Goal: Task Accomplishment & Management: Manage account settings

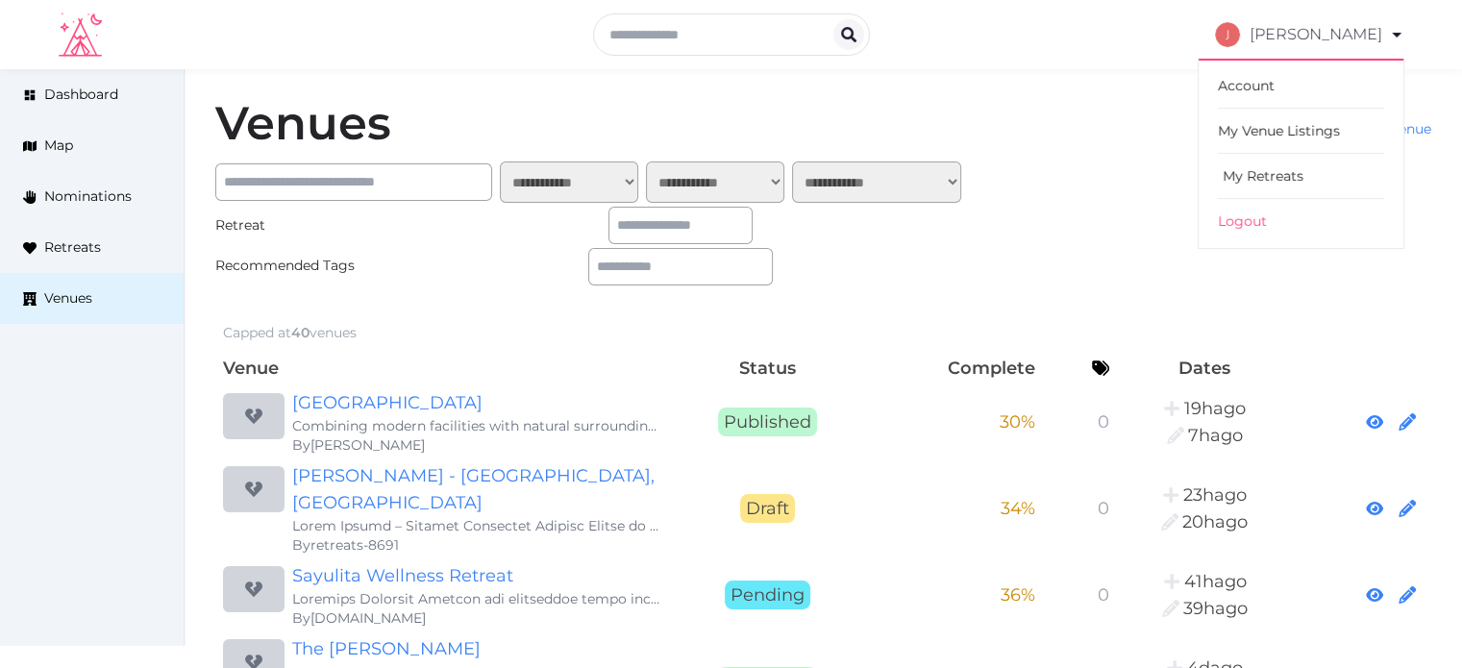
click at [1280, 167] on link "My Retreats" at bounding box center [1300, 176] width 166 height 45
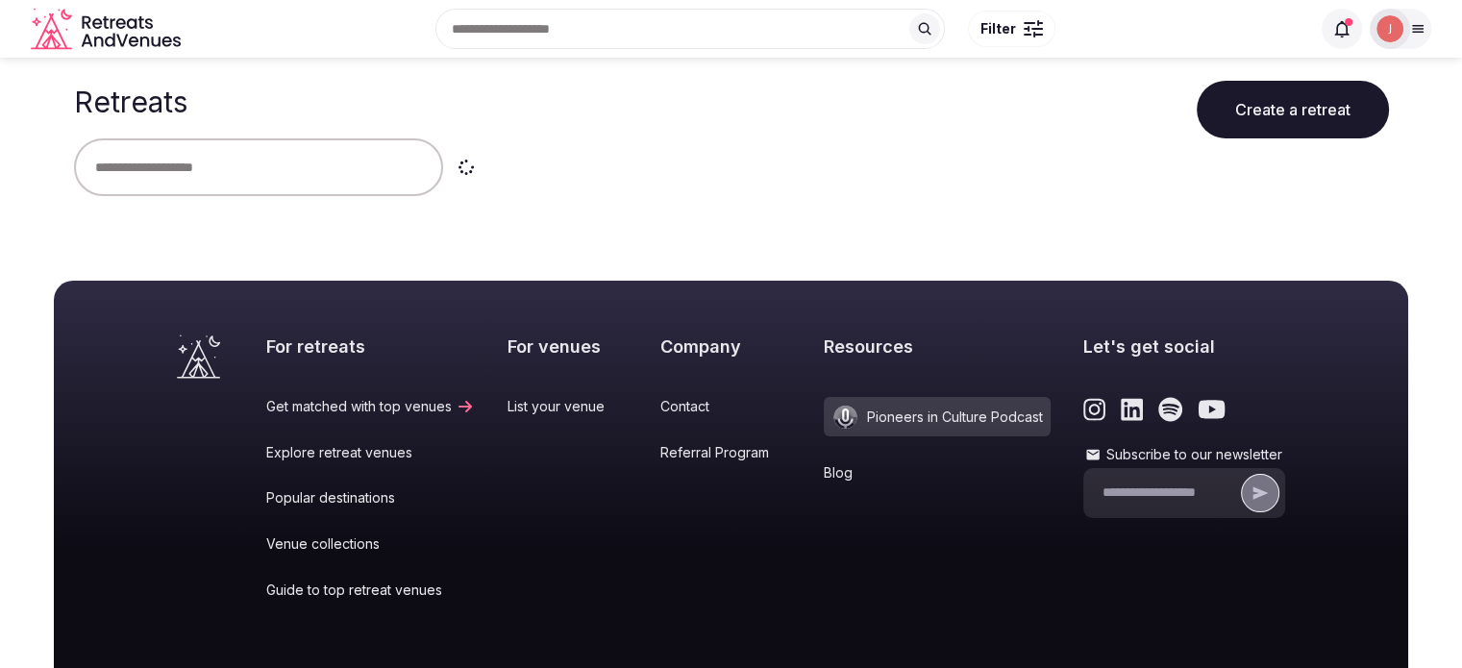
click at [1348, 30] on icon at bounding box center [1341, 28] width 19 height 19
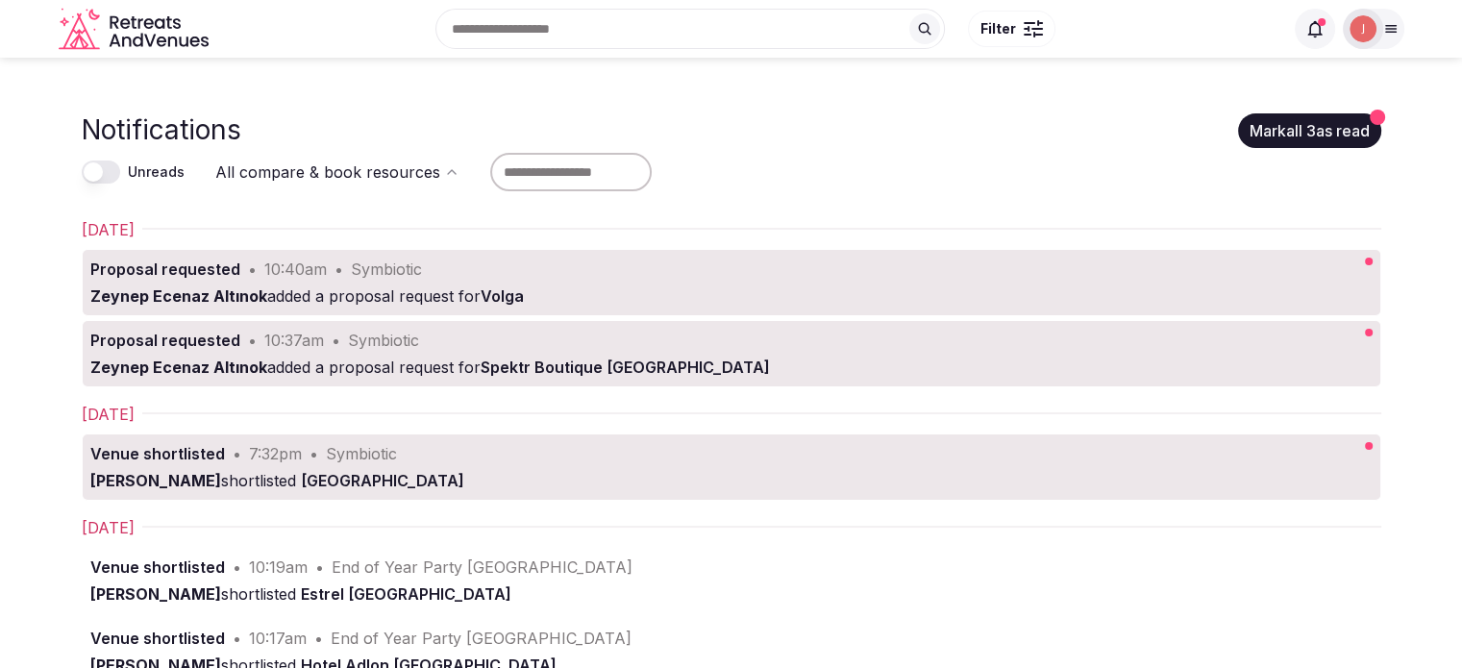
click at [1367, 37] on img at bounding box center [1362, 28] width 27 height 27
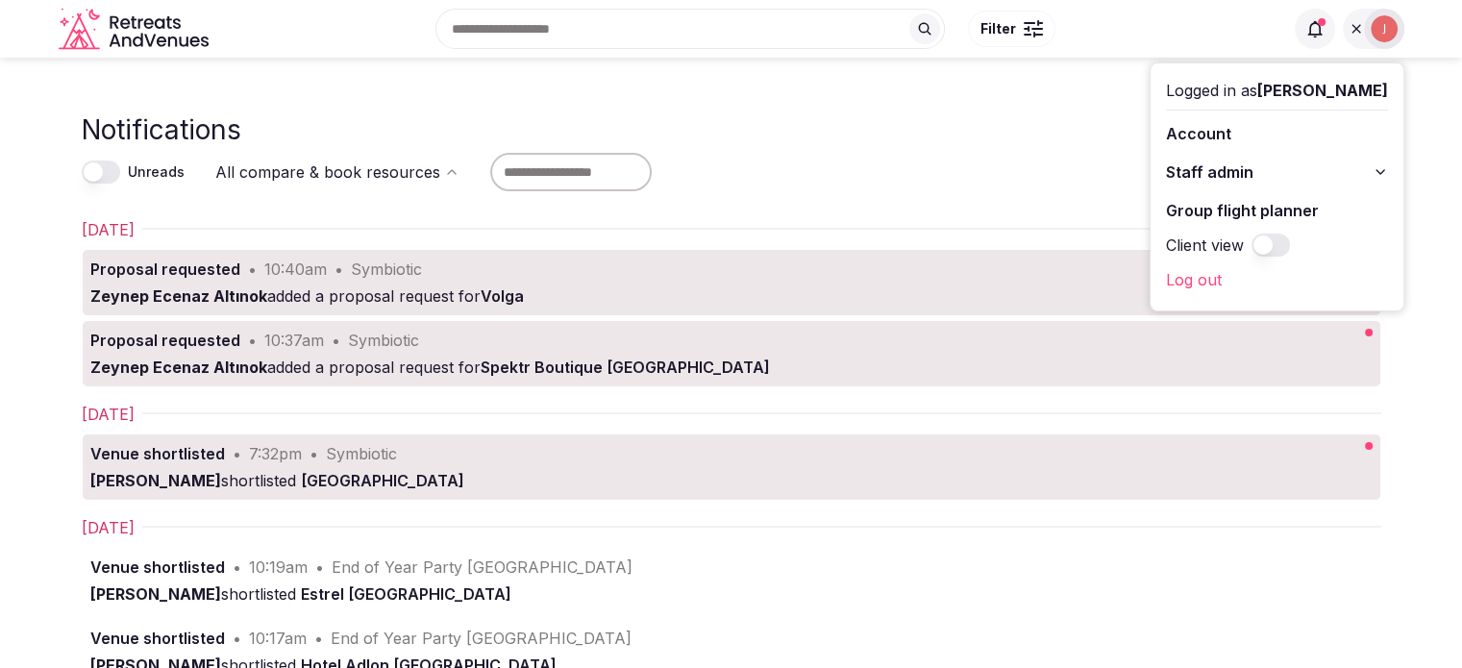
click at [1366, 37] on div at bounding box center [1384, 29] width 40 height 40
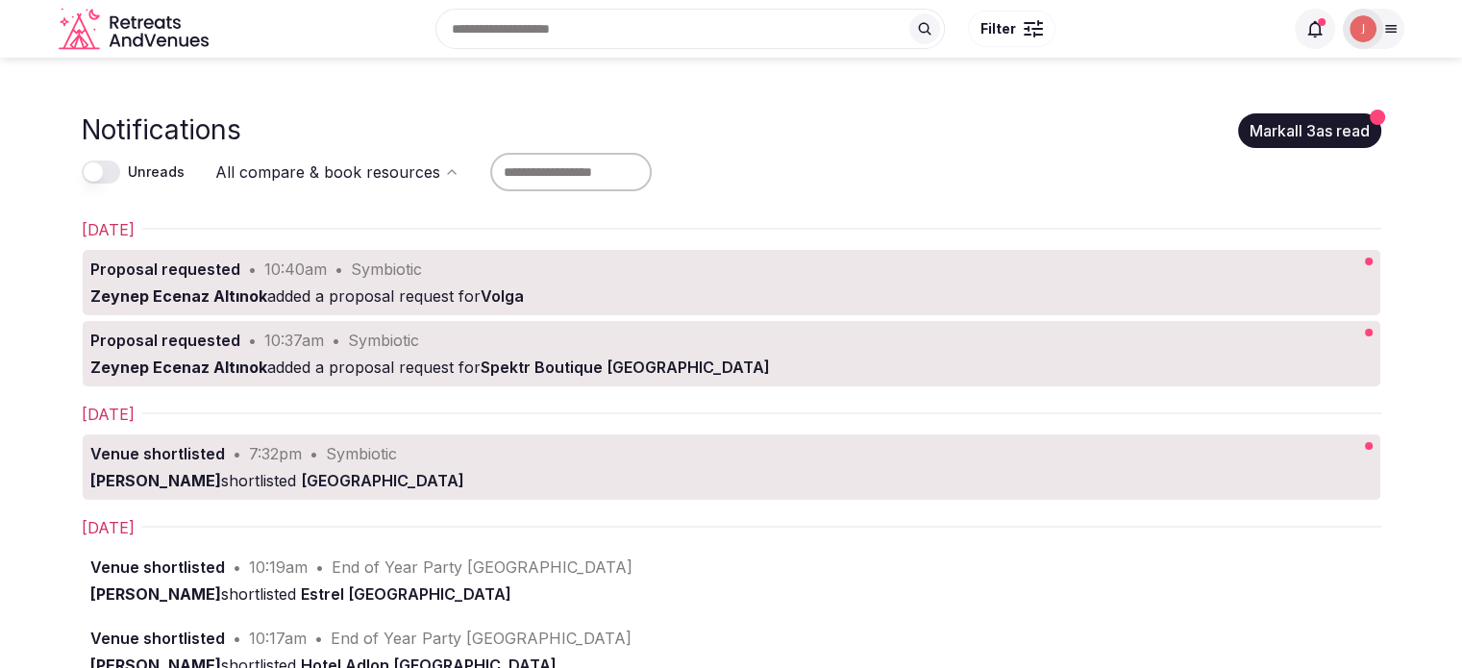
click at [1293, 118] on button "Mark all 3 as read" at bounding box center [1309, 130] width 143 height 35
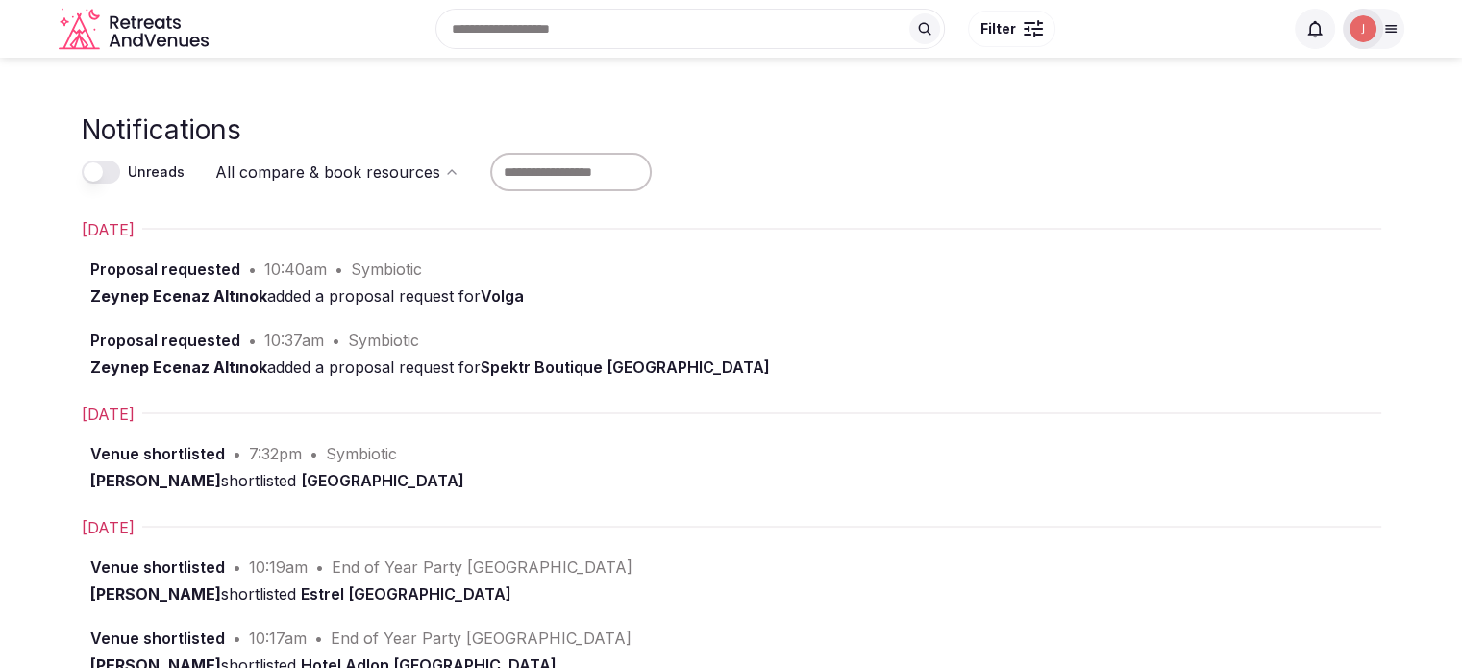
click at [1356, 31] on img at bounding box center [1362, 28] width 27 height 27
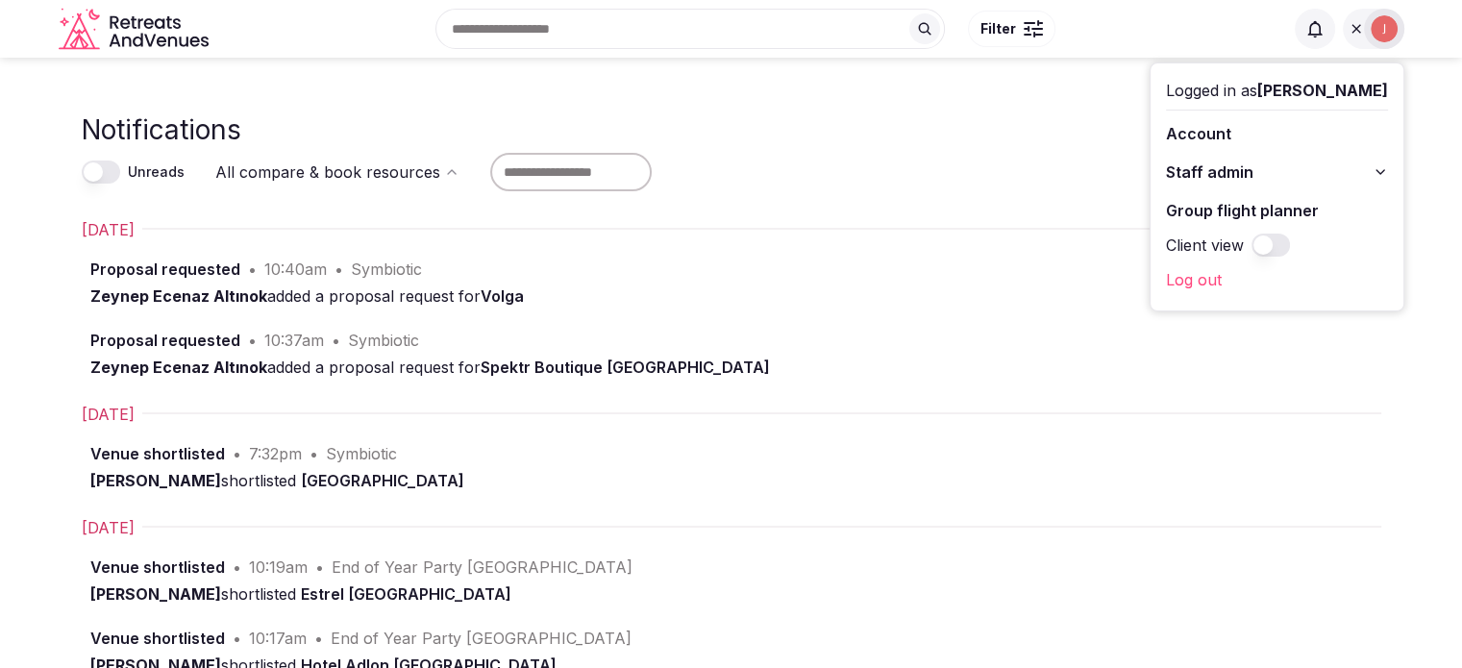
click at [1208, 169] on span "Staff admin" at bounding box center [1209, 171] width 87 height 23
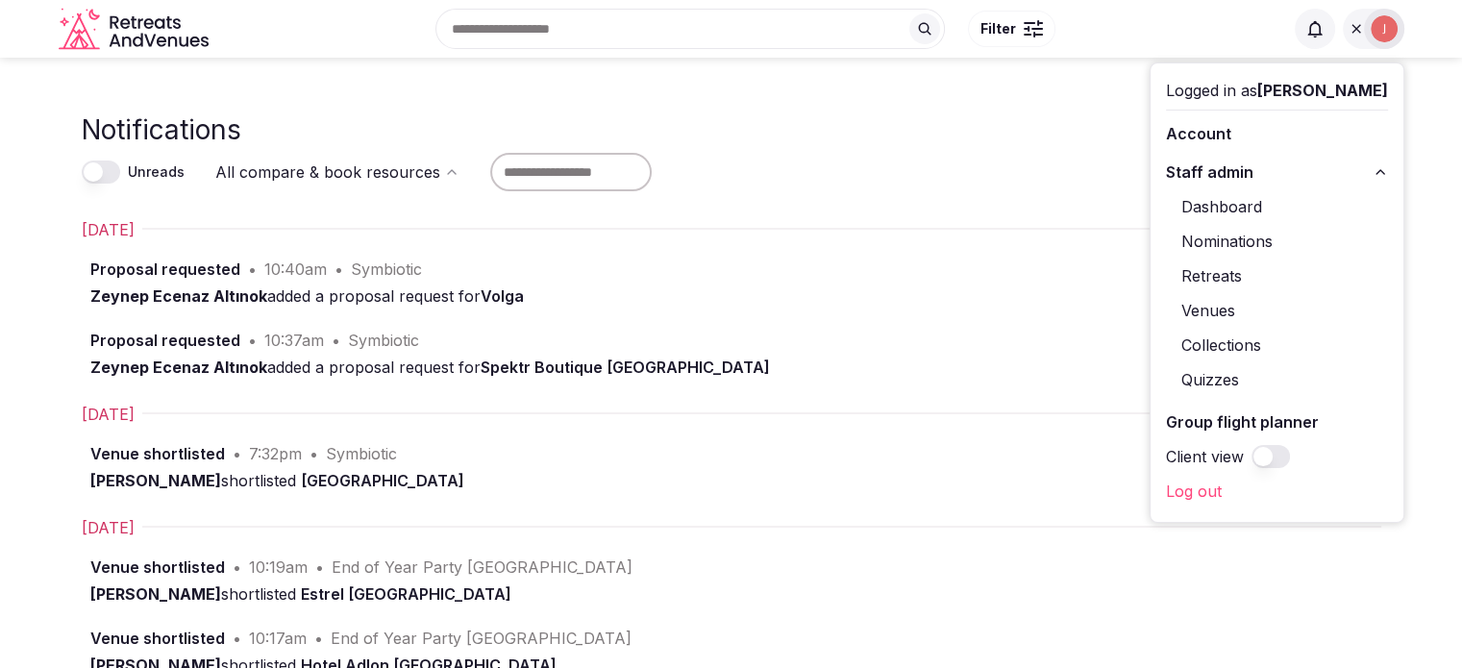
click at [1200, 271] on link "Retreats" at bounding box center [1277, 275] width 222 height 31
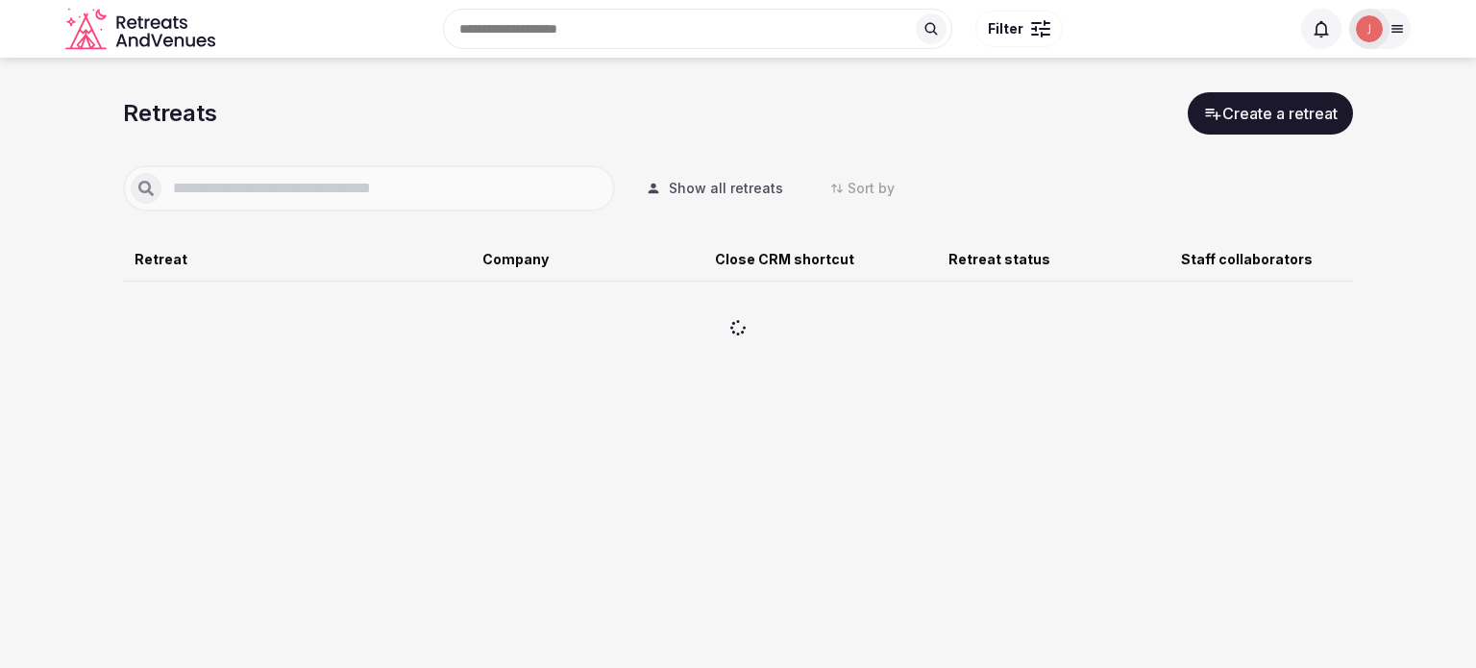
click at [310, 195] on input "text" at bounding box center [384, 188] width 446 height 23
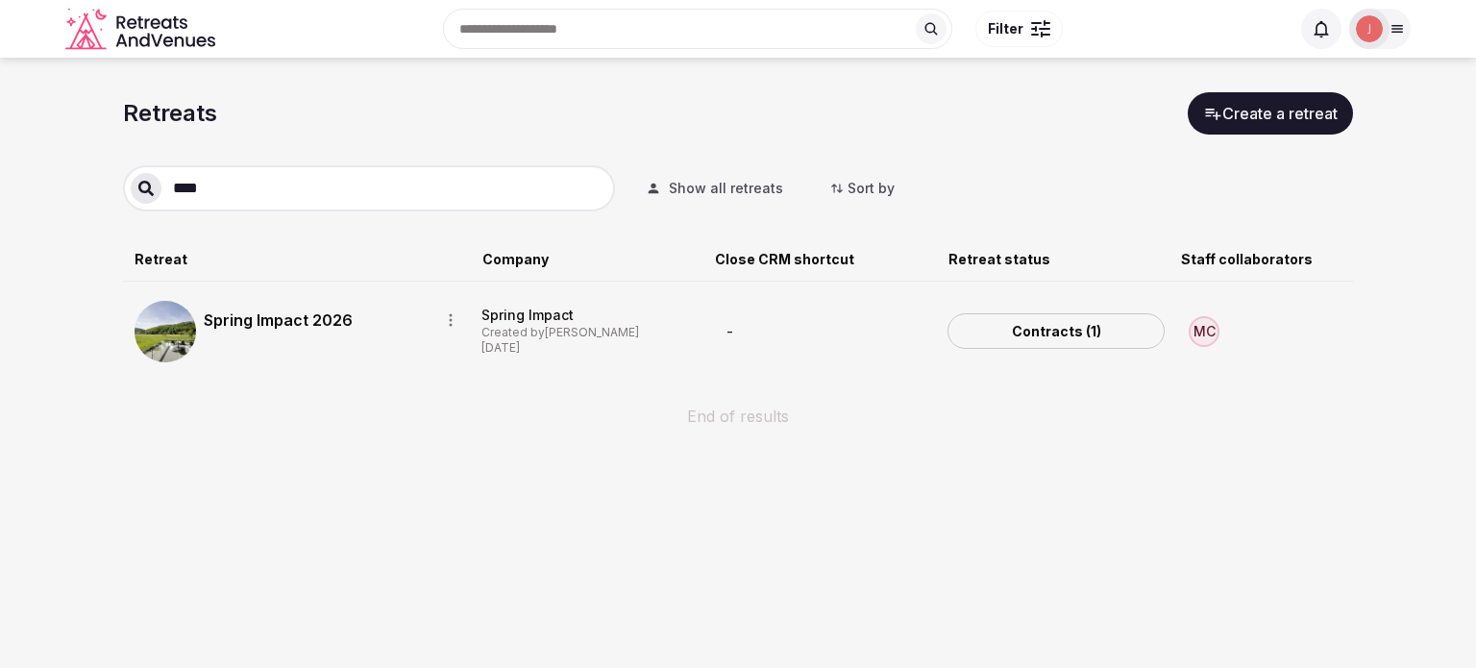
type input "****"
click at [283, 316] on link "Spring Impact 2026" at bounding box center [314, 319] width 220 height 23
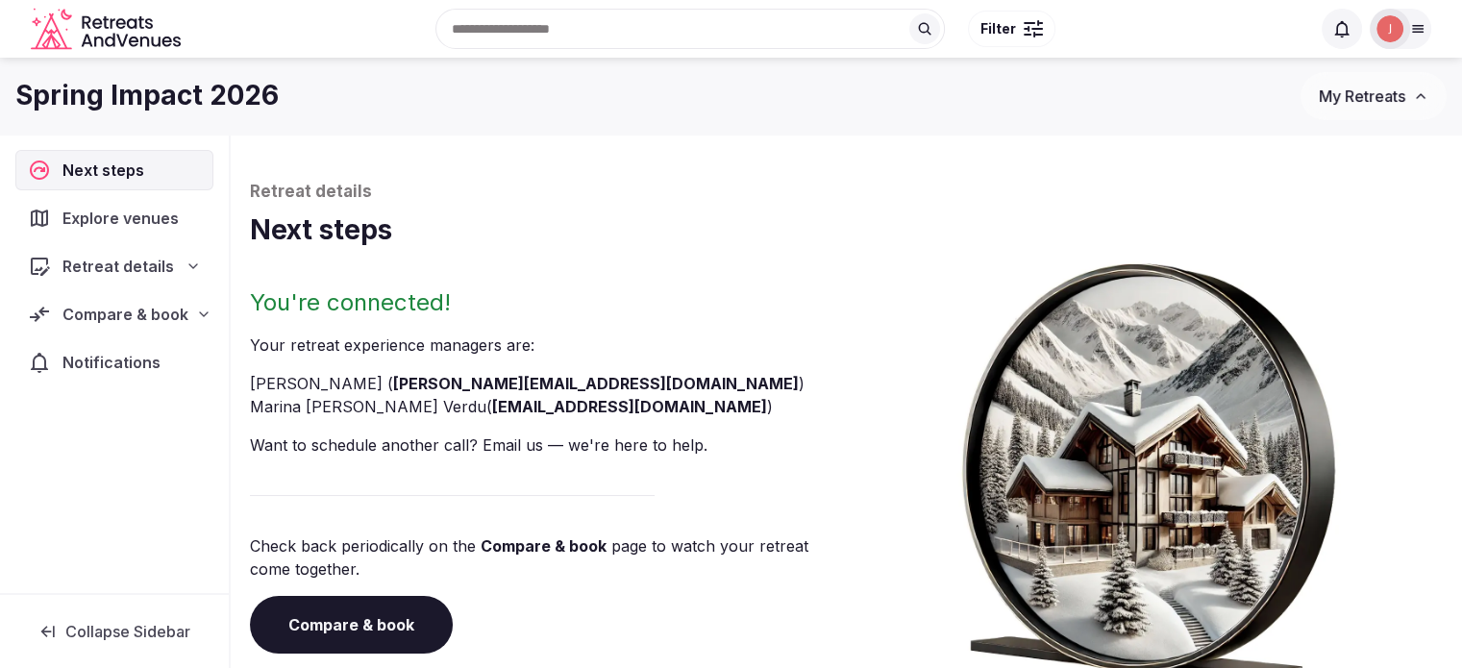
click at [171, 325] on div "Compare & book" at bounding box center [114, 314] width 198 height 40
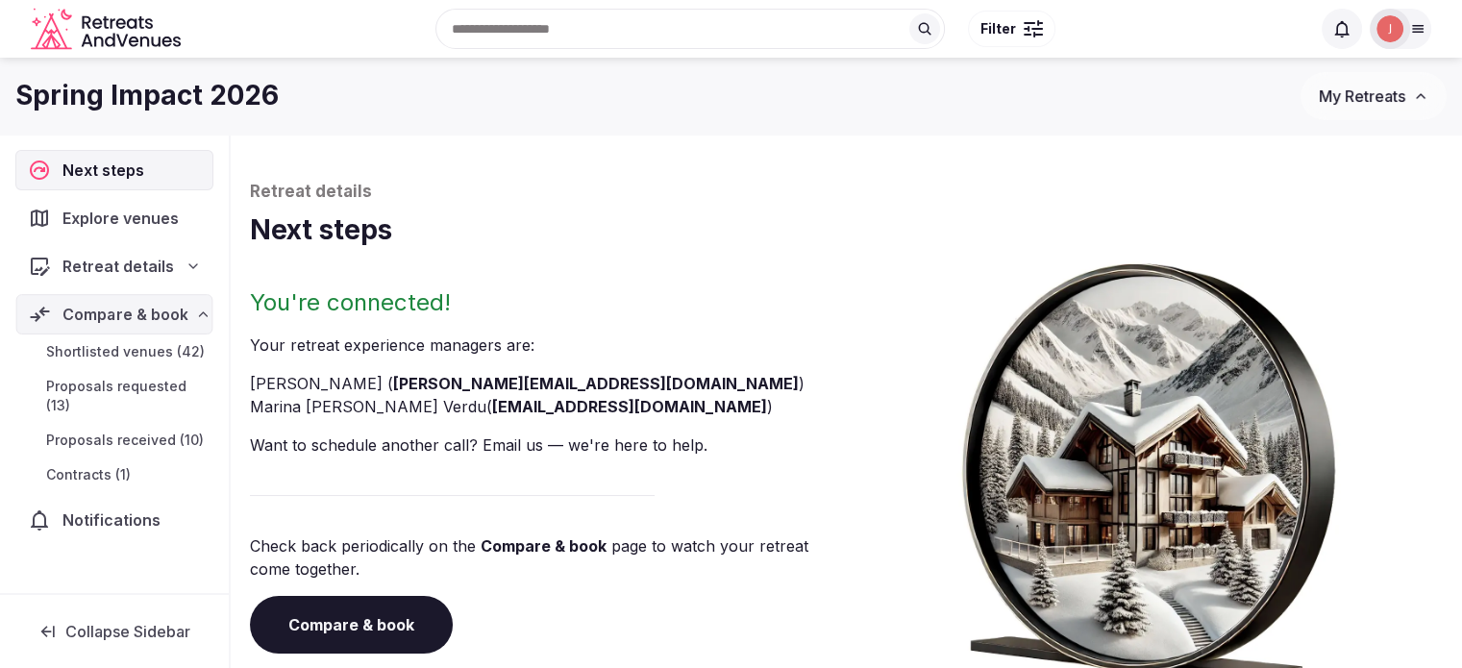
click at [161, 430] on span "Proposals received (10)" at bounding box center [125, 439] width 158 height 19
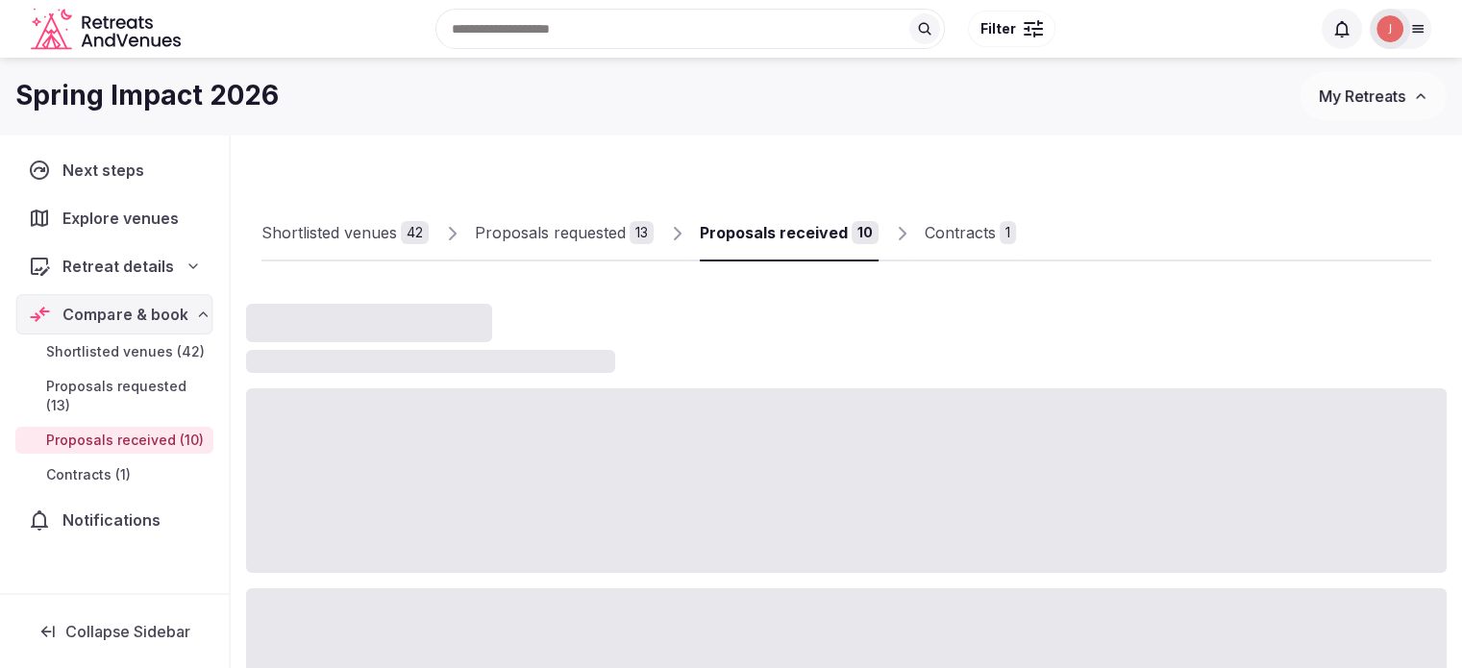
click at [933, 232] on div "Contracts" at bounding box center [959, 232] width 71 height 23
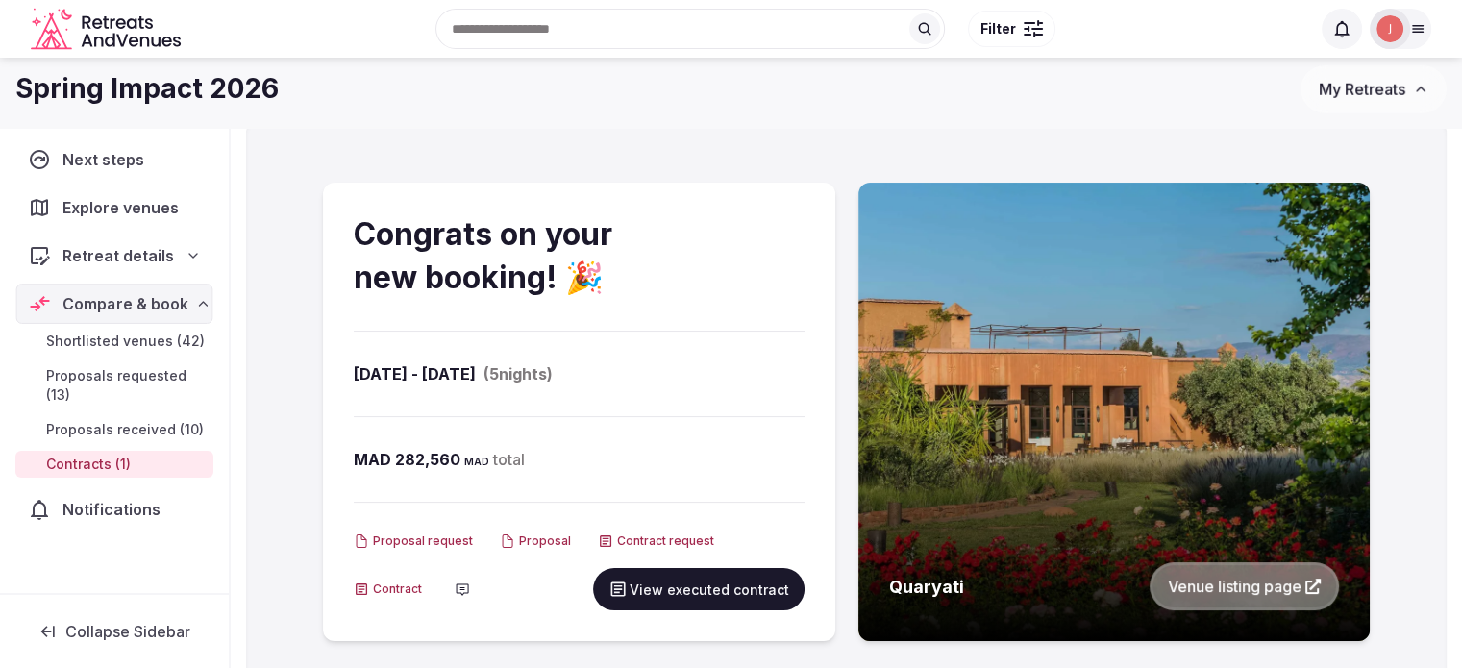
scroll to position [96, 0]
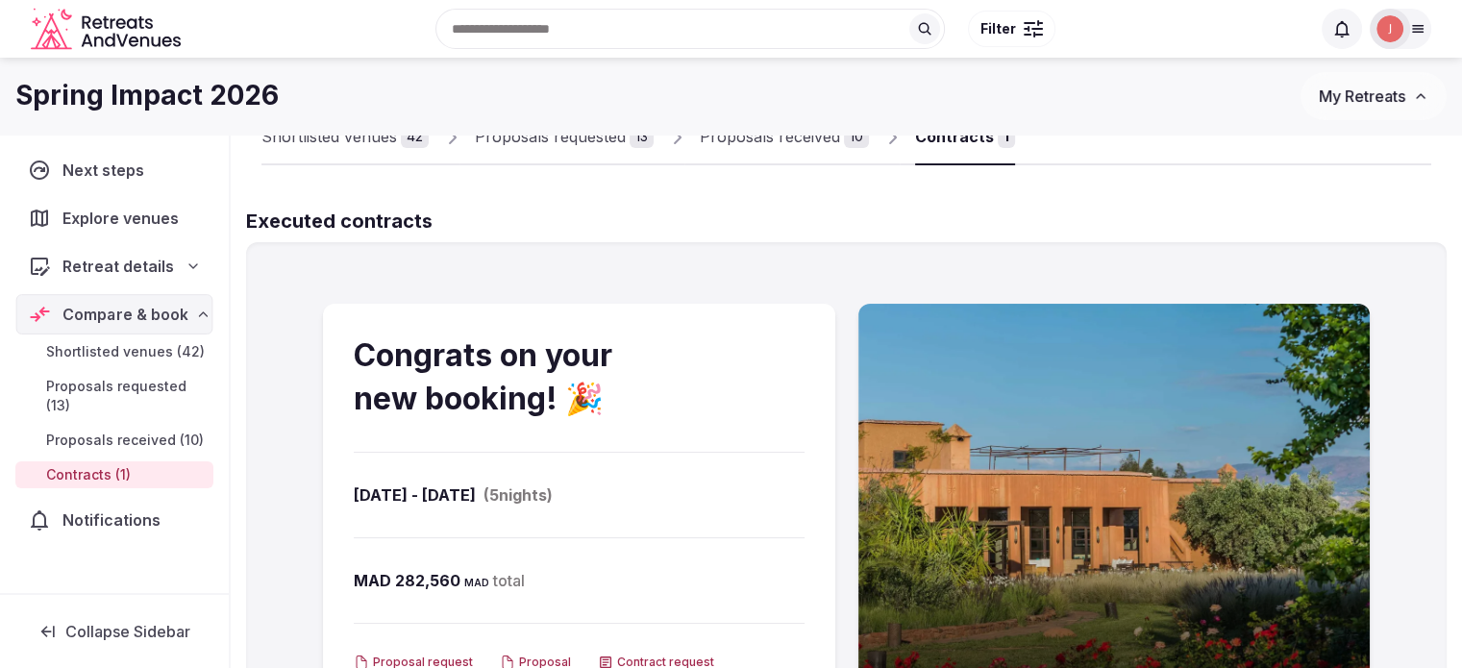
click at [651, 34] on input "text" at bounding box center [689, 29] width 509 height 40
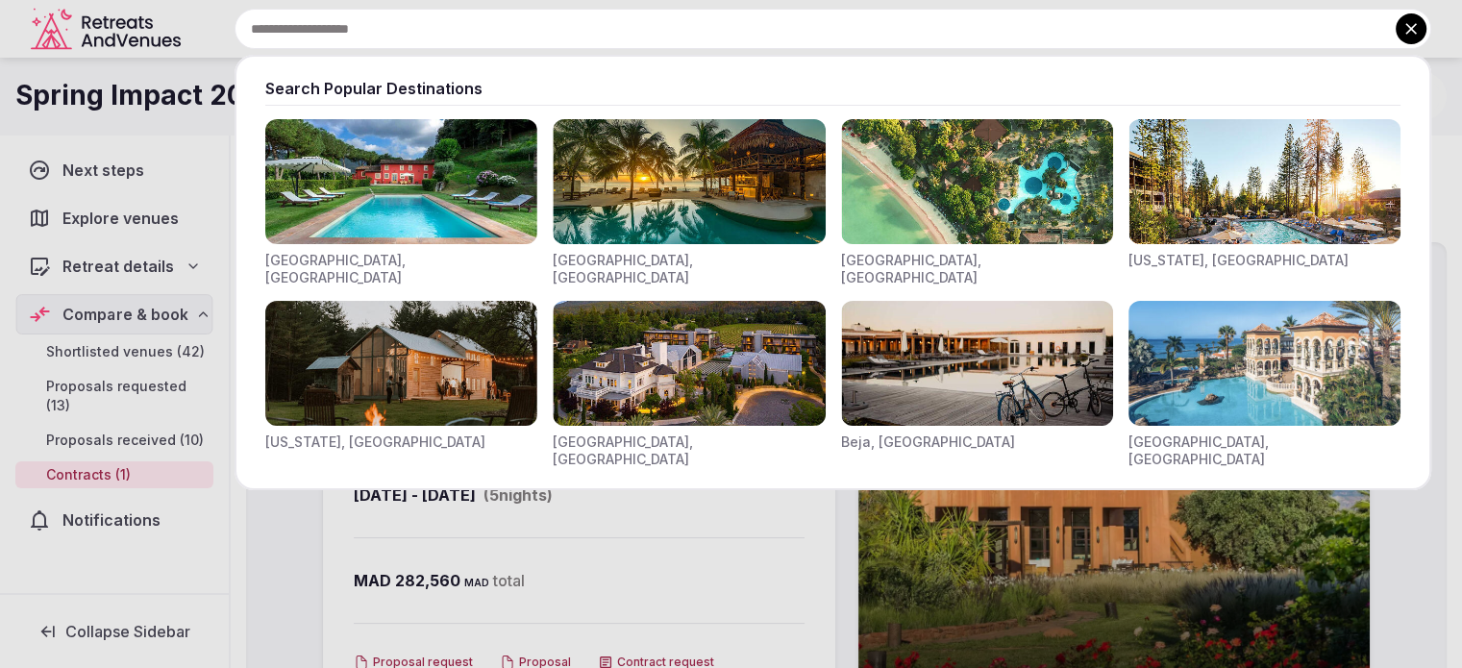
click at [74, 49] on div at bounding box center [731, 334] width 1462 height 668
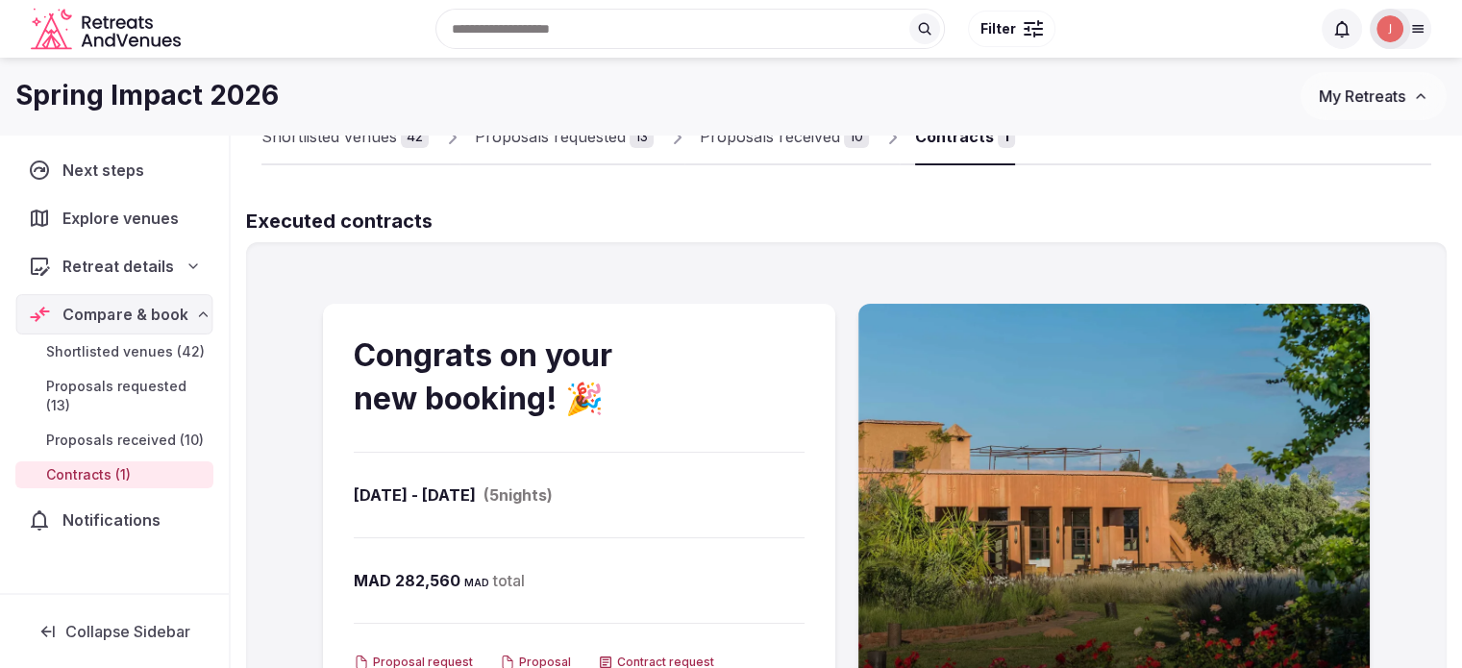
click at [1401, 35] on div at bounding box center [1389, 28] width 27 height 27
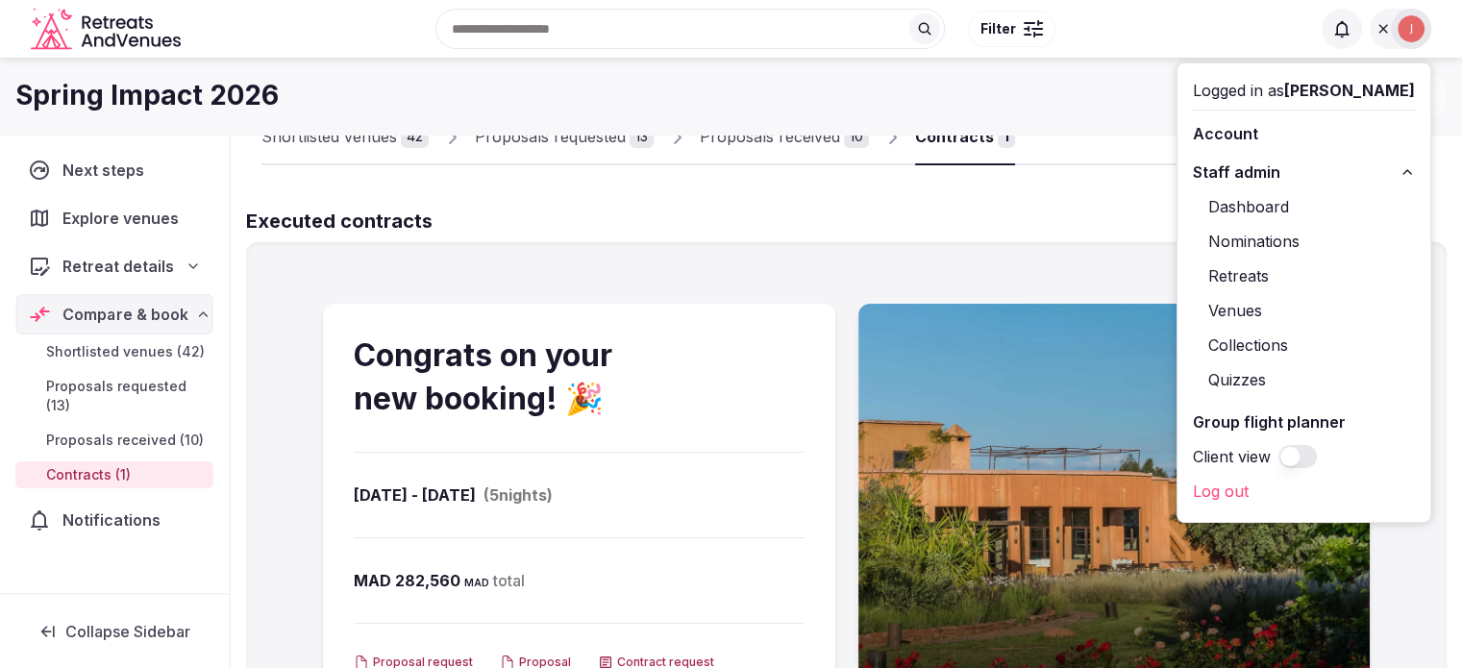
click at [1223, 280] on link "Retreats" at bounding box center [1303, 275] width 222 height 31
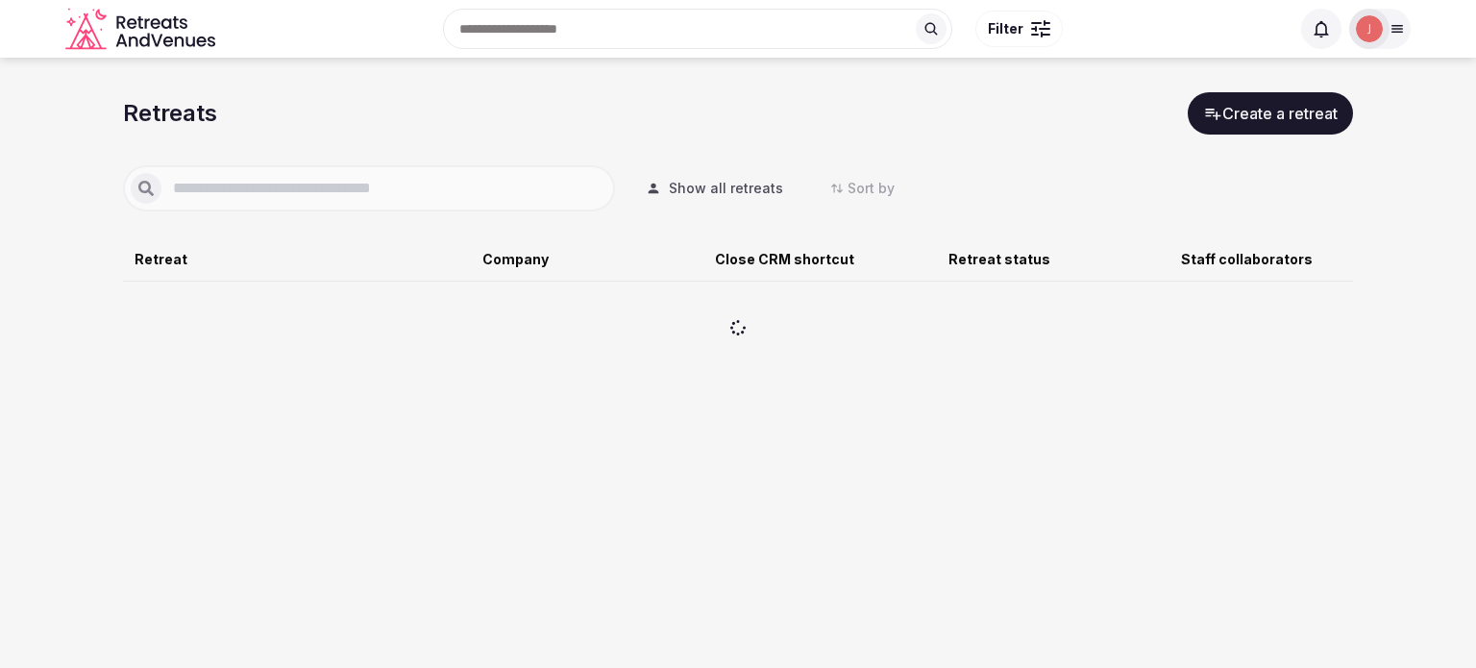
click at [304, 187] on input "text" at bounding box center [384, 188] width 446 height 23
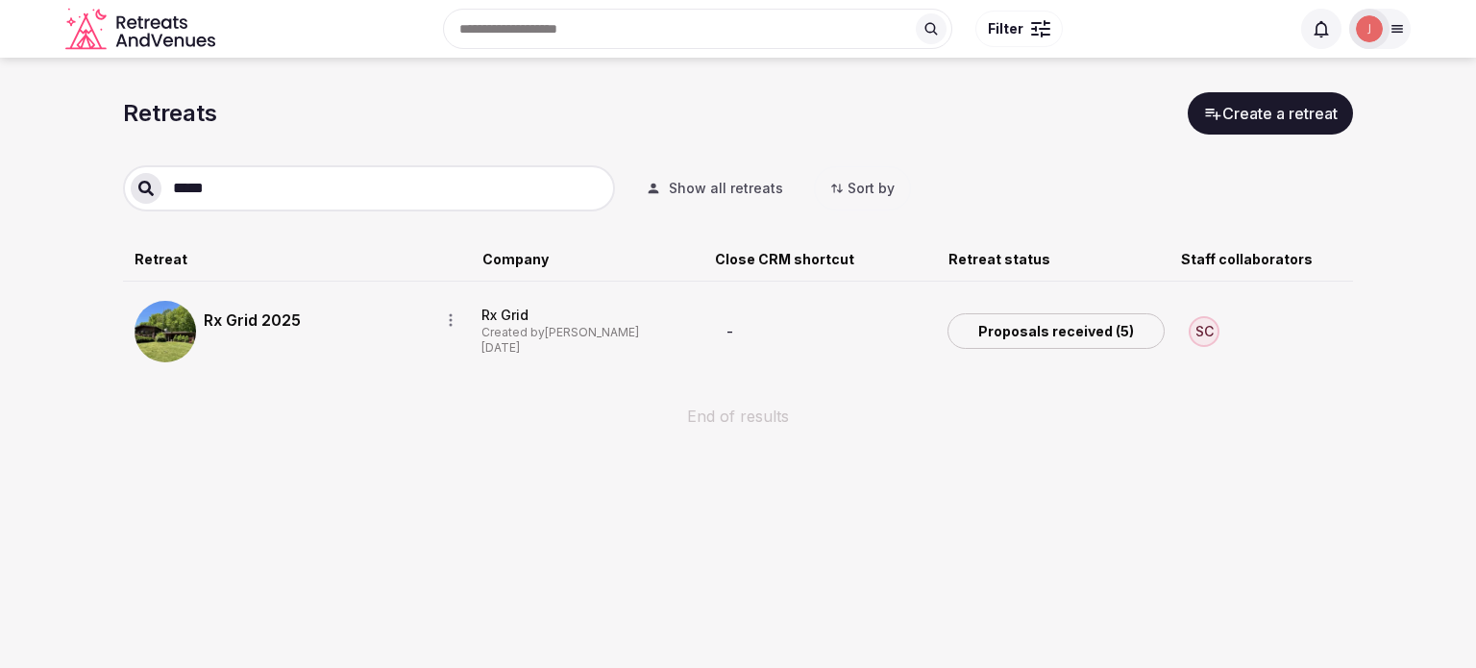
type input "*****"
click at [247, 318] on link "Rx Grid 2025" at bounding box center [314, 319] width 220 height 23
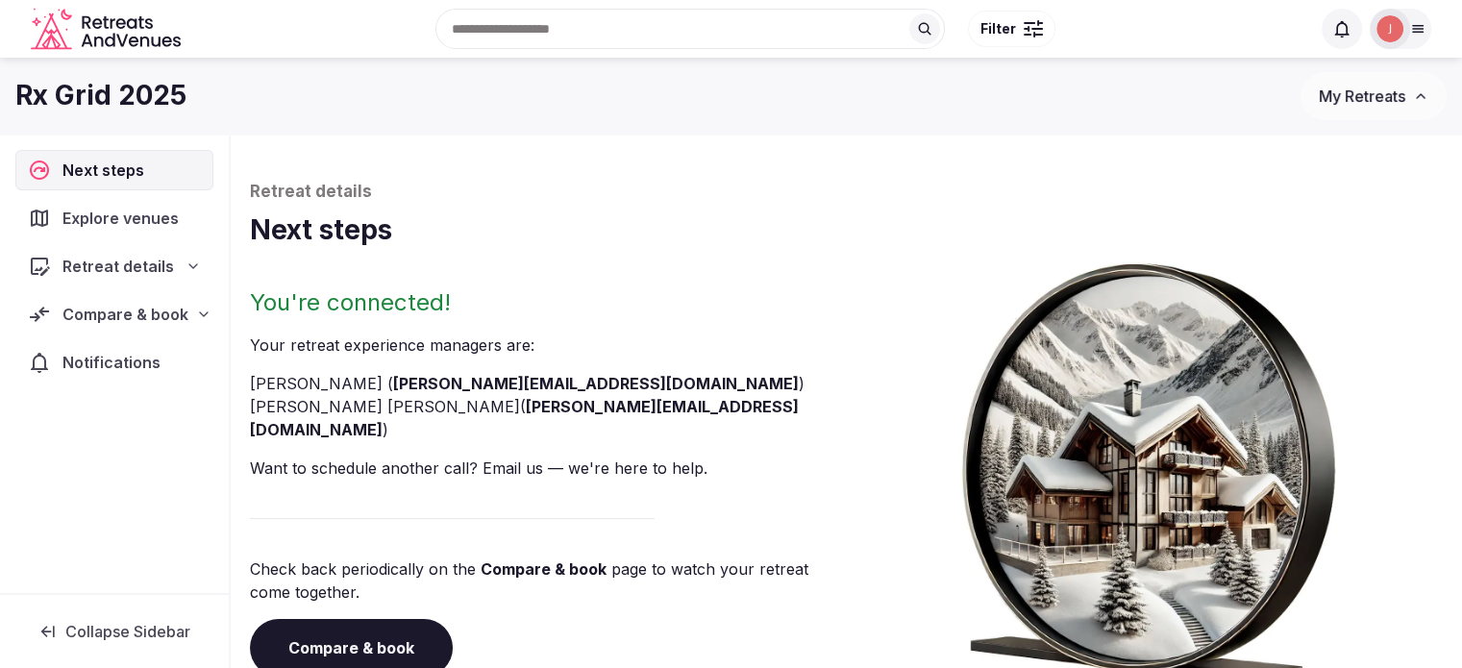
click at [153, 307] on span "Compare & book" at bounding box center [125, 314] width 126 height 23
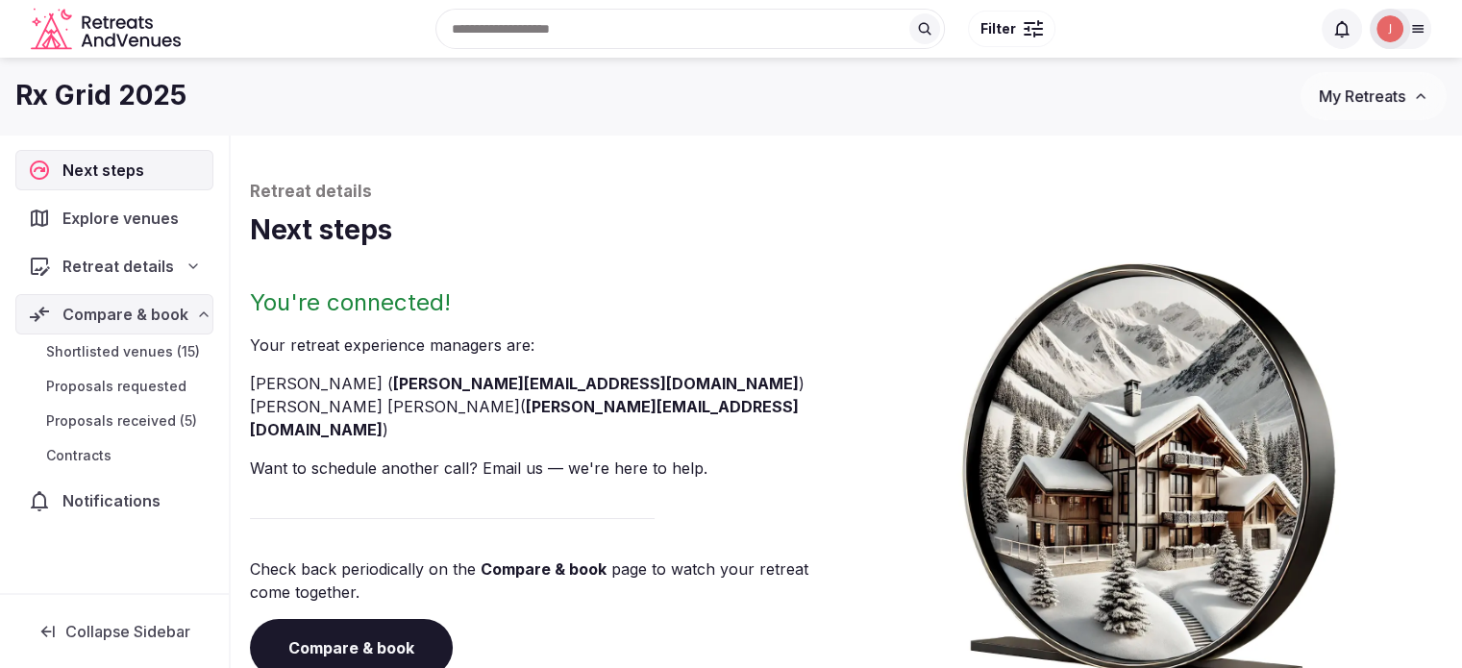
click at [117, 439] on div "Shortlisted venues (15) Proposals requested Proposals received (5) Contracts" at bounding box center [114, 403] width 198 height 138
click at [134, 414] on span "Proposals received (5)" at bounding box center [121, 420] width 151 height 19
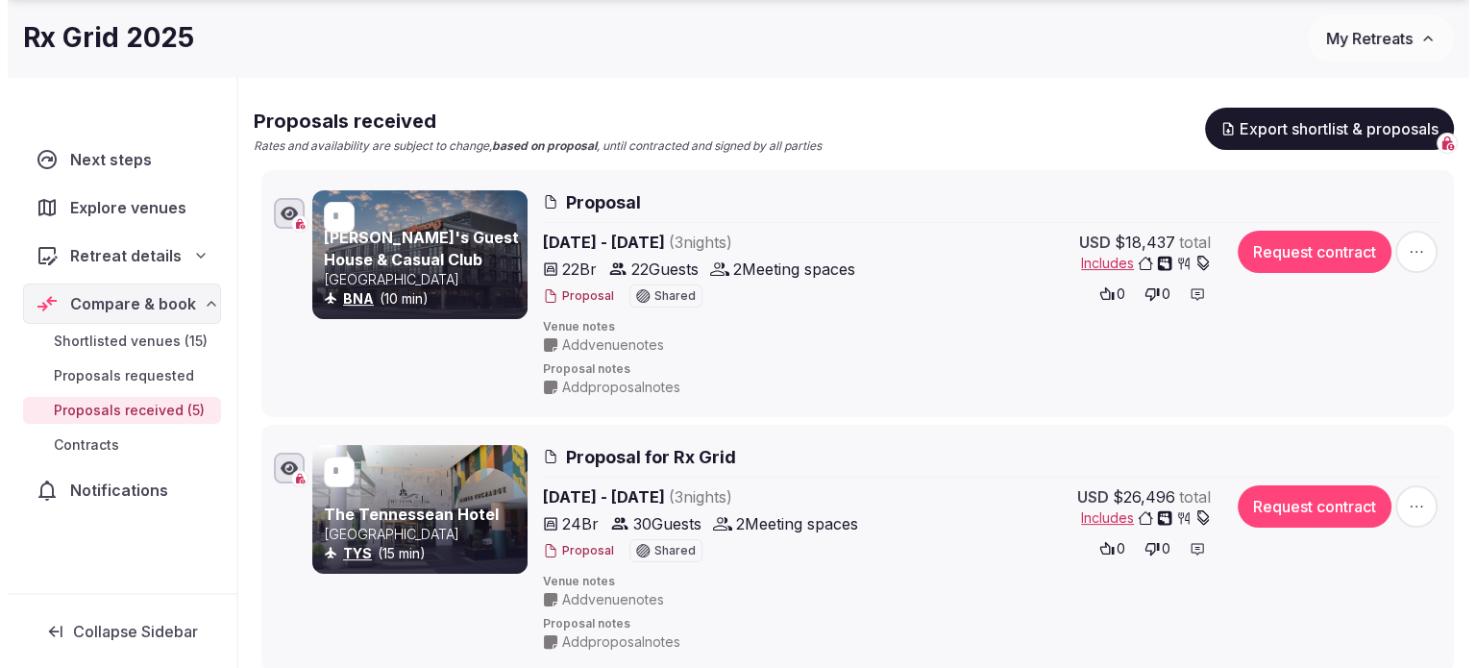
scroll to position [288, 0]
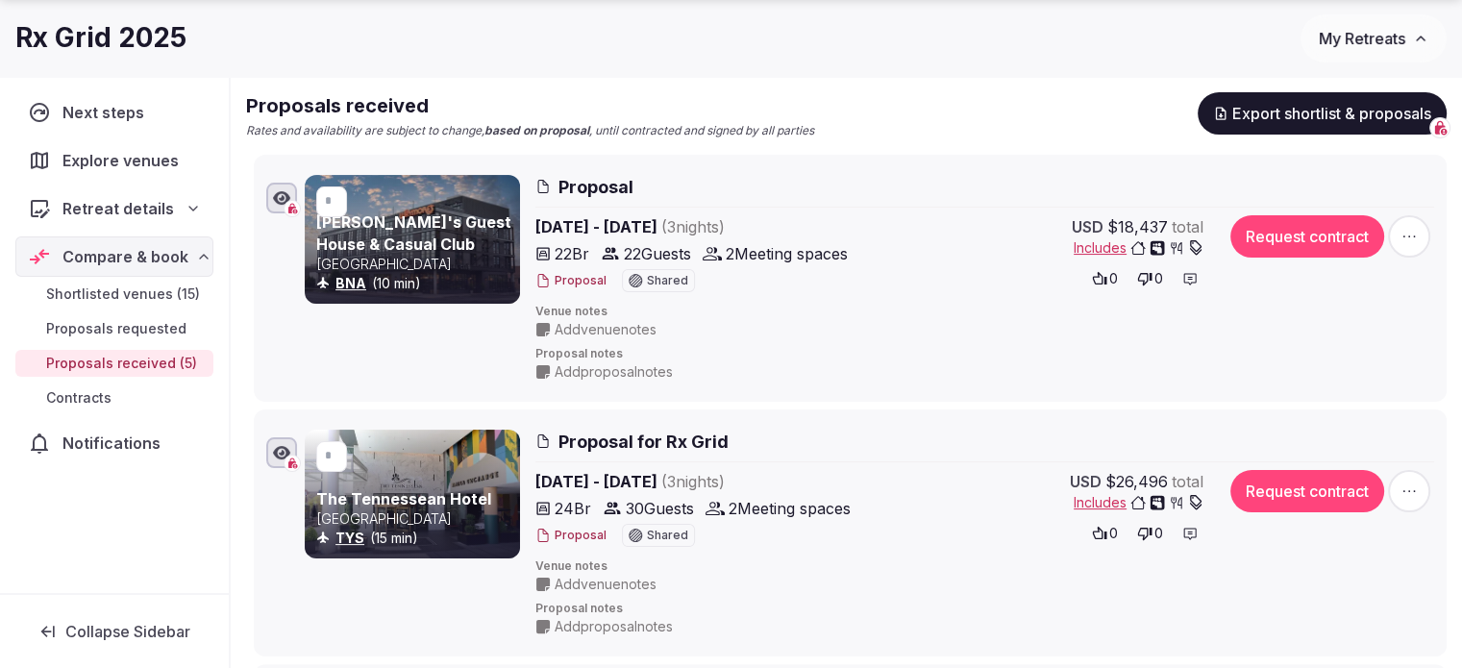
click at [1327, 234] on button "Request contract" at bounding box center [1307, 236] width 154 height 42
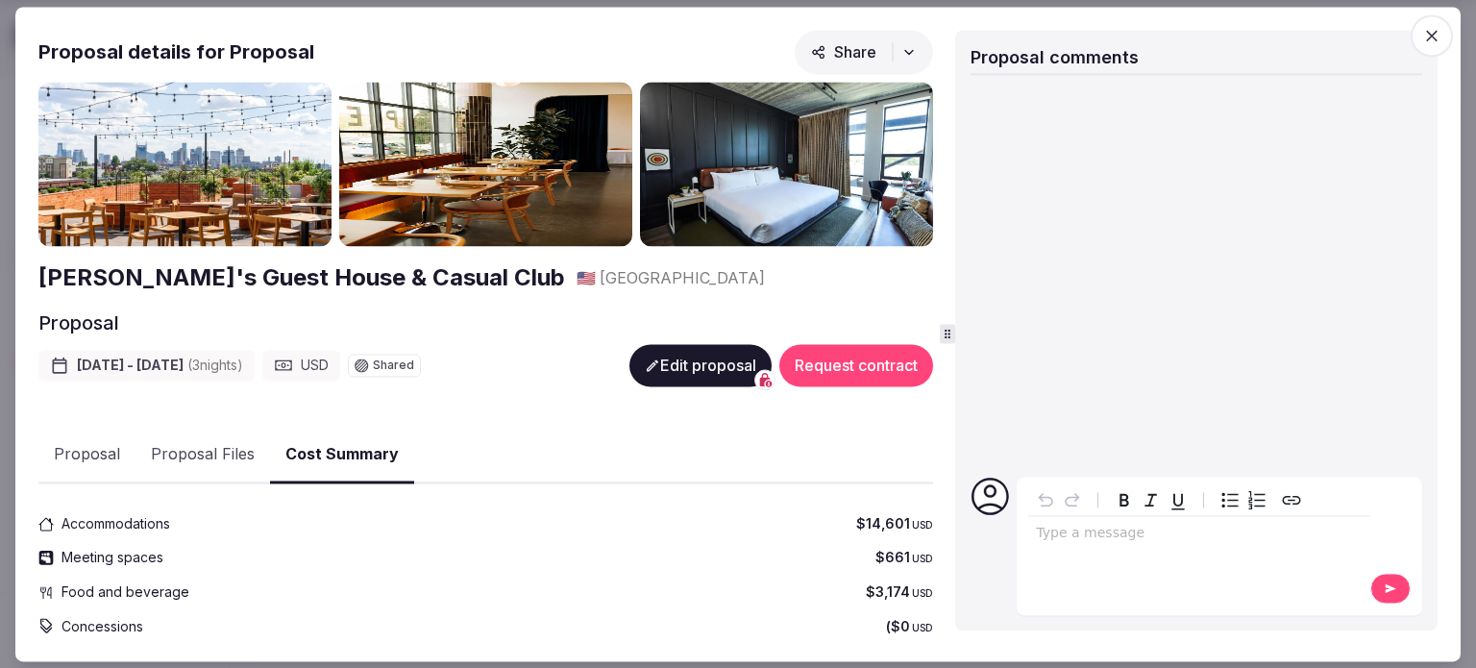
click at [849, 359] on button "Request contract" at bounding box center [856, 365] width 154 height 42
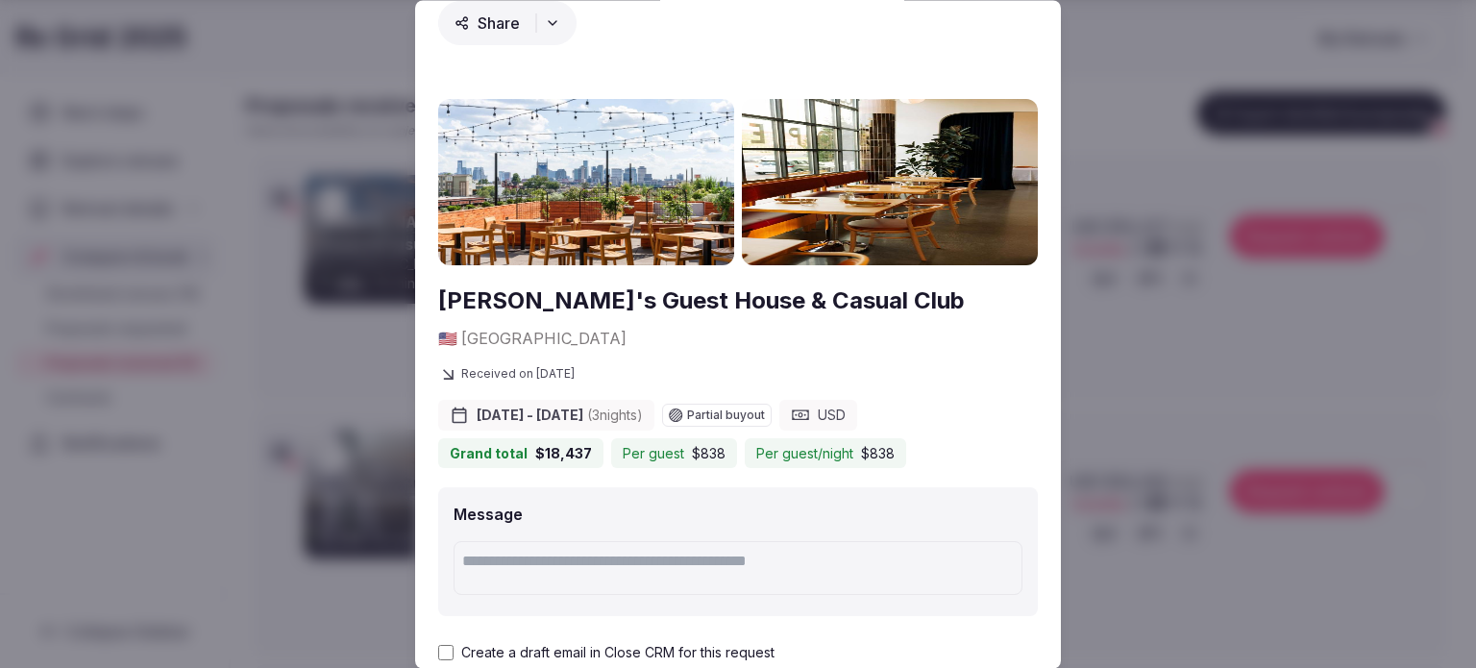
scroll to position [133, 0]
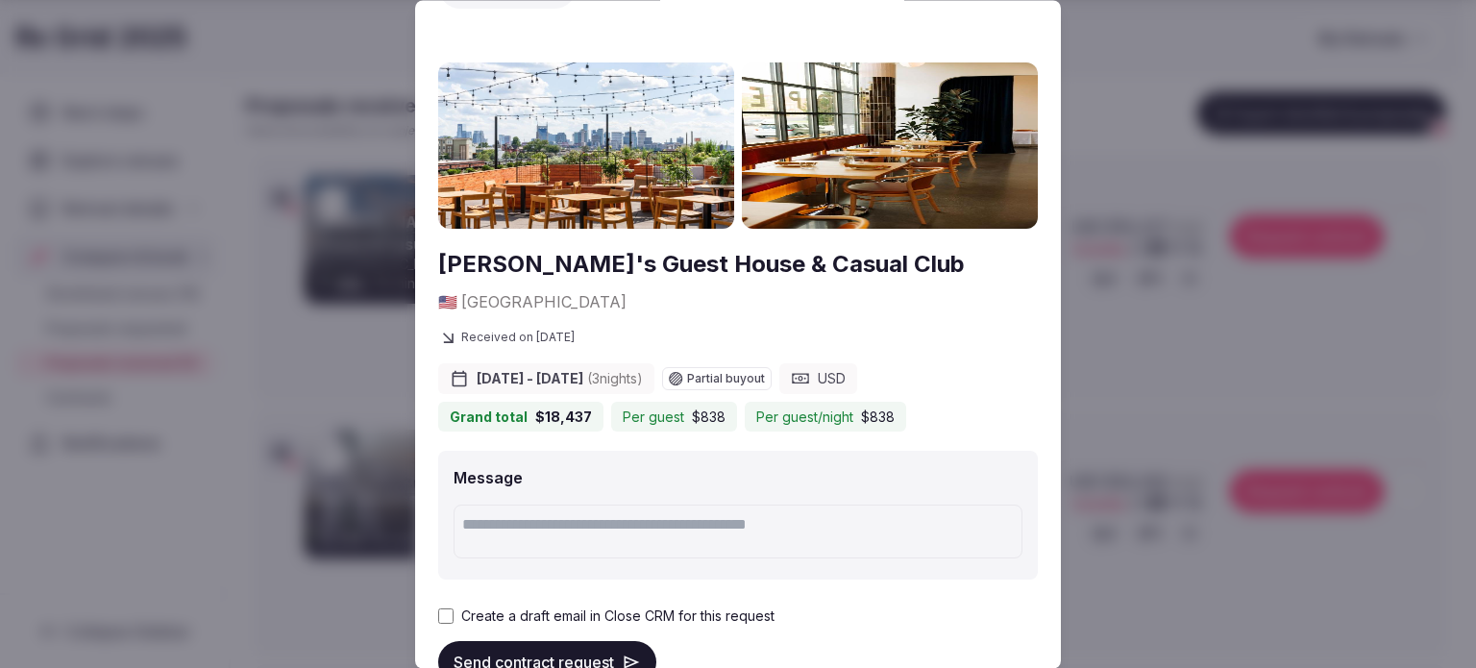
click at [459, 607] on div "Create a draft email in Close CRM for this request" at bounding box center [738, 616] width 600 height 19
click at [494, 642] on button "Send contract request" at bounding box center [547, 663] width 218 height 42
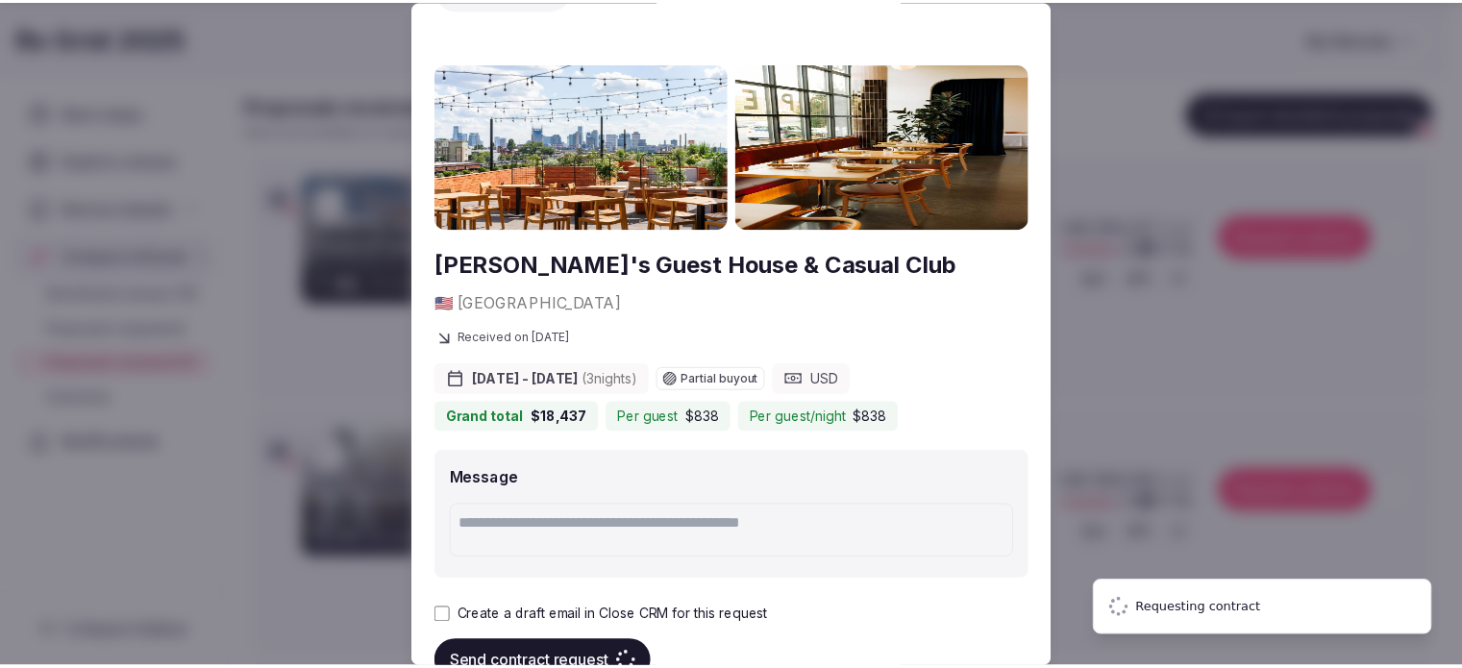
scroll to position [77, 0]
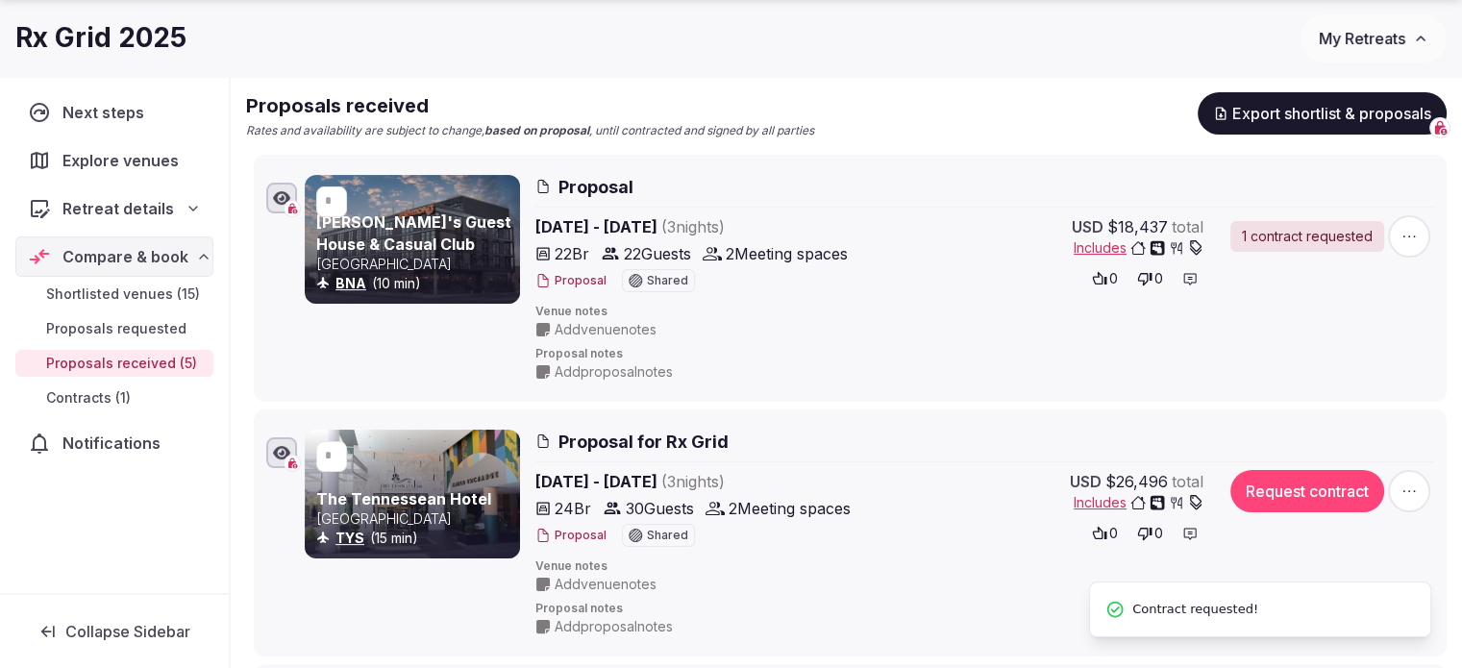
click at [1042, 341] on div "Proposal Apr 28th - May 1st, 2025 ( 3 night s ) 22 Br 22 Guests 2 Meeting space…" at bounding box center [984, 278] width 898 height 207
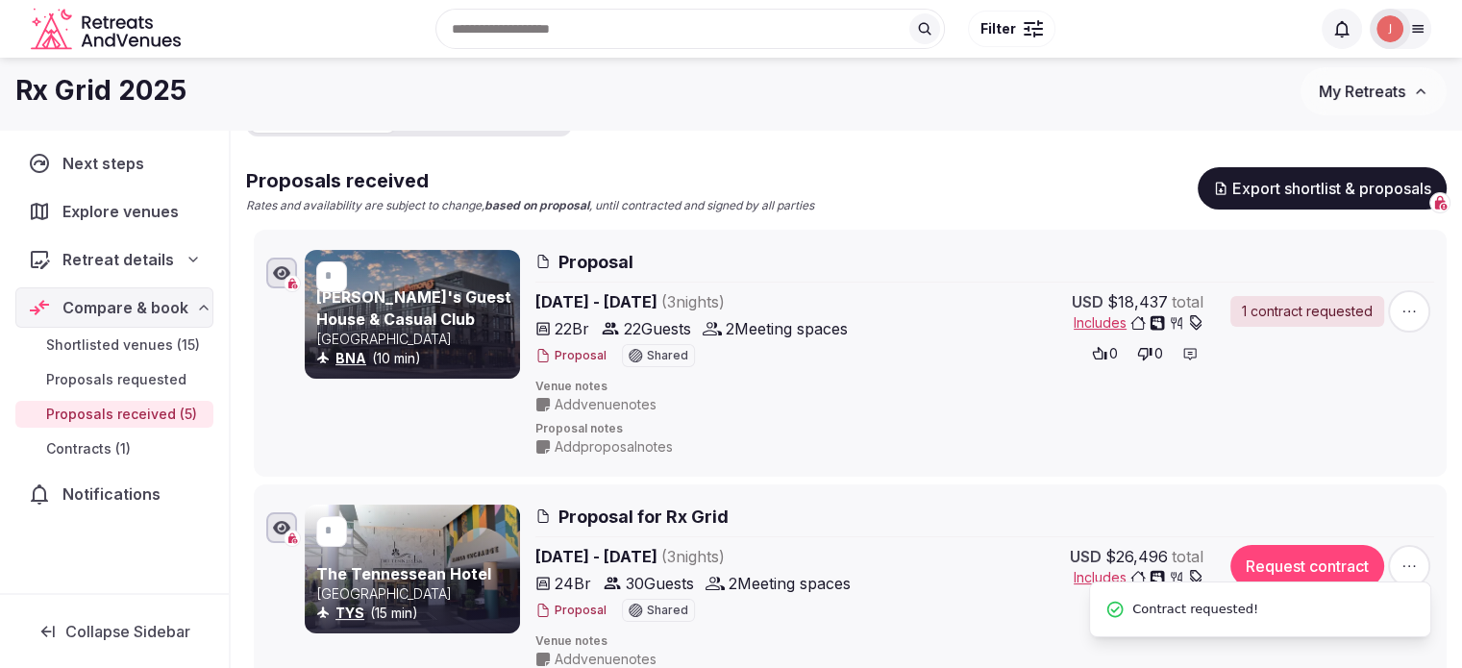
scroll to position [96, 0]
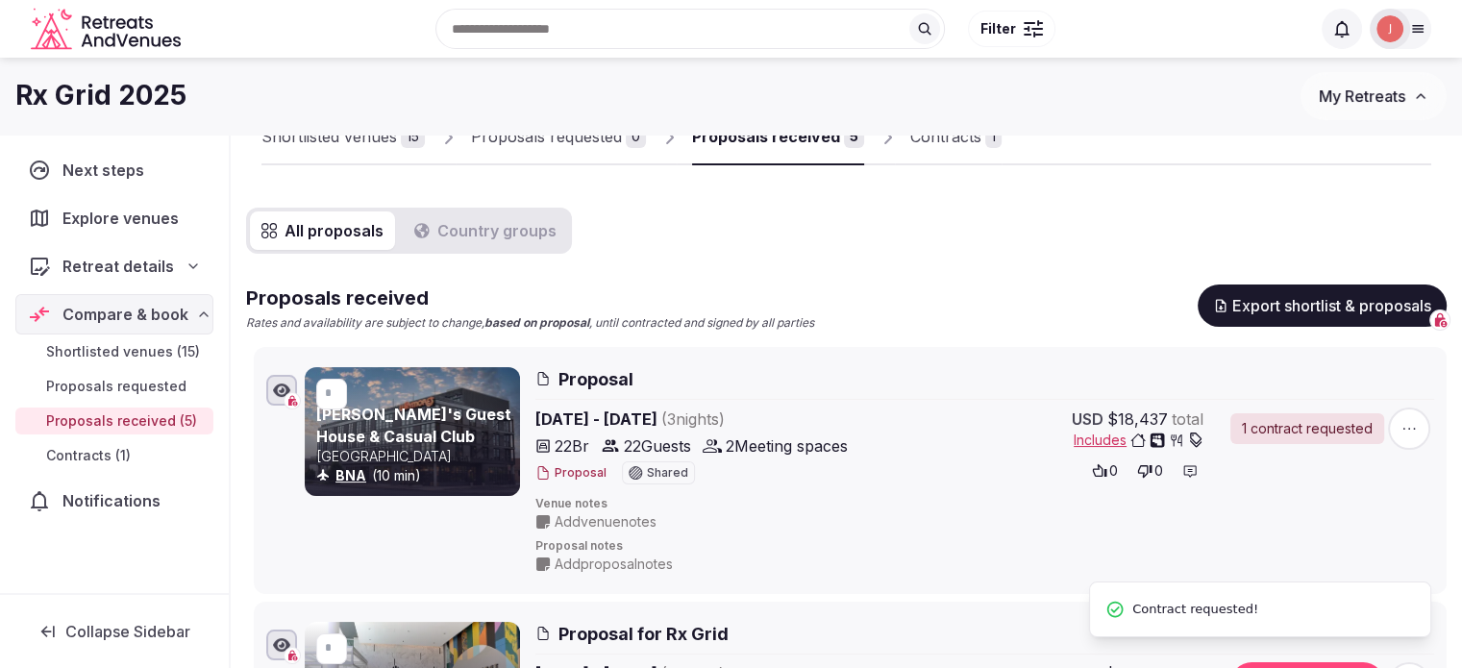
click at [993, 115] on div "Rx Grid 2025 My Retreats" at bounding box center [731, 96] width 1462 height 48
click at [984, 122] on div "Rx Grid 2025 My Retreats" at bounding box center [731, 96] width 1462 height 77
click at [965, 144] on div "Contracts" at bounding box center [945, 136] width 71 height 23
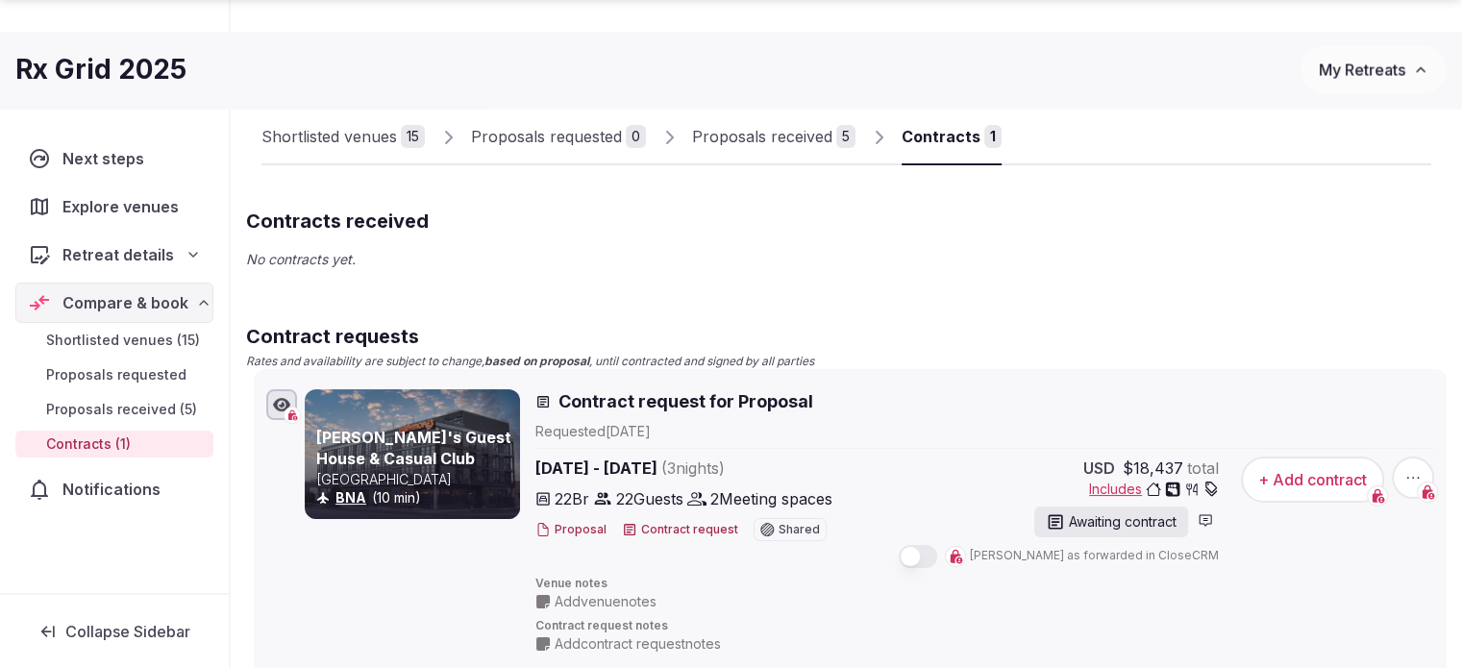
scroll to position [377, 0]
